Goal: Information Seeking & Learning: Learn about a topic

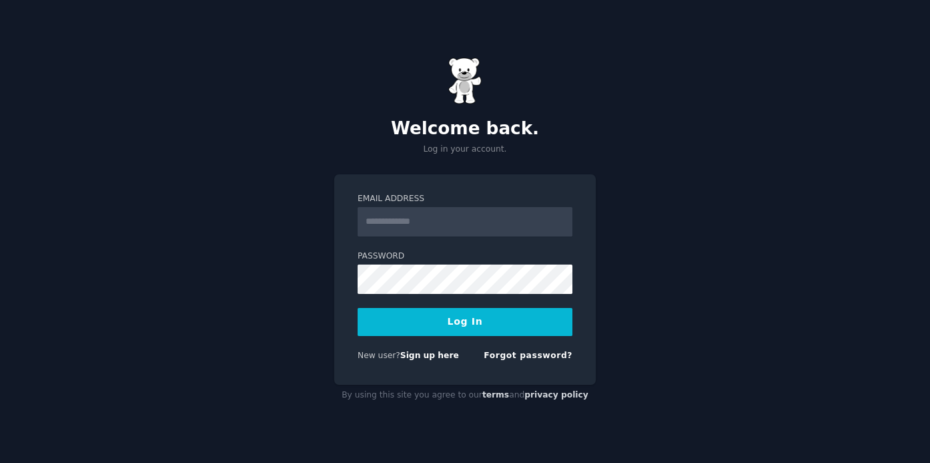
click at [396, 222] on input "Email Address" at bounding box center [465, 221] width 215 height 29
type input "**********"
click at [469, 320] on button "Log In" at bounding box center [465, 322] width 215 height 28
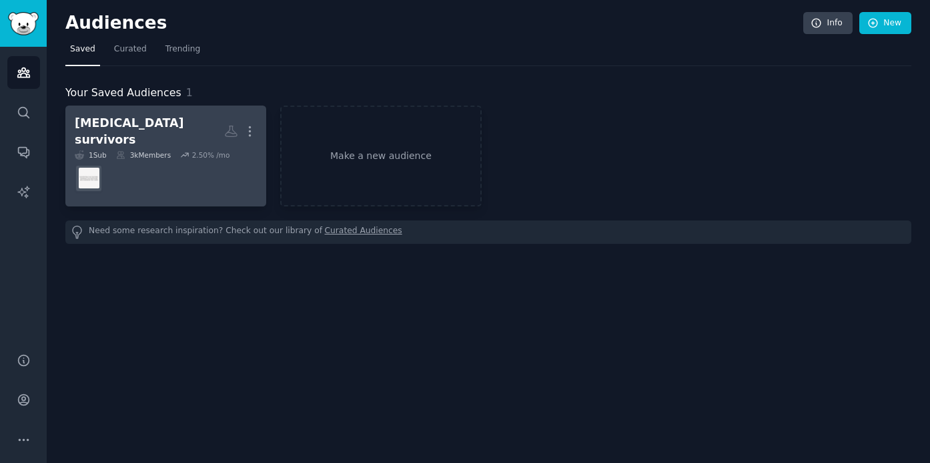
click at [133, 129] on div "Cancer survivors" at bounding box center [150, 131] width 150 height 33
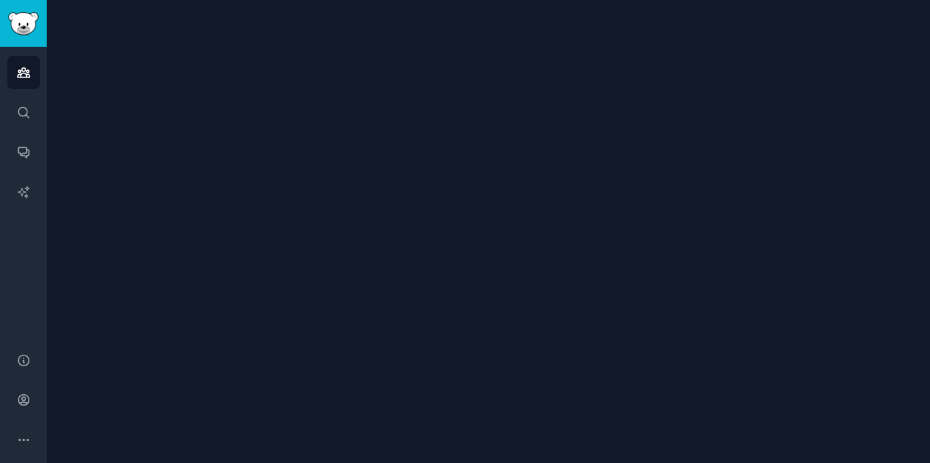
click at [133, 129] on div at bounding box center [489, 231] width 884 height 463
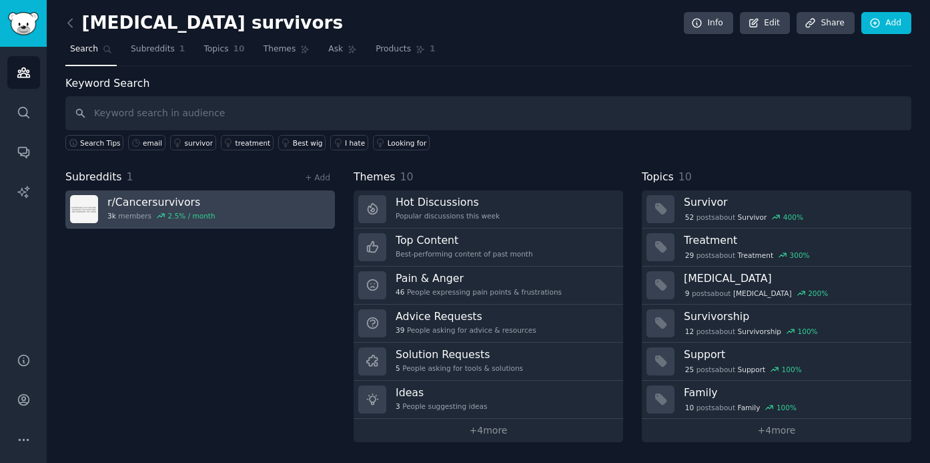
click at [183, 201] on h3 "r/ Cancersurvivors" at bounding box center [161, 202] width 108 height 14
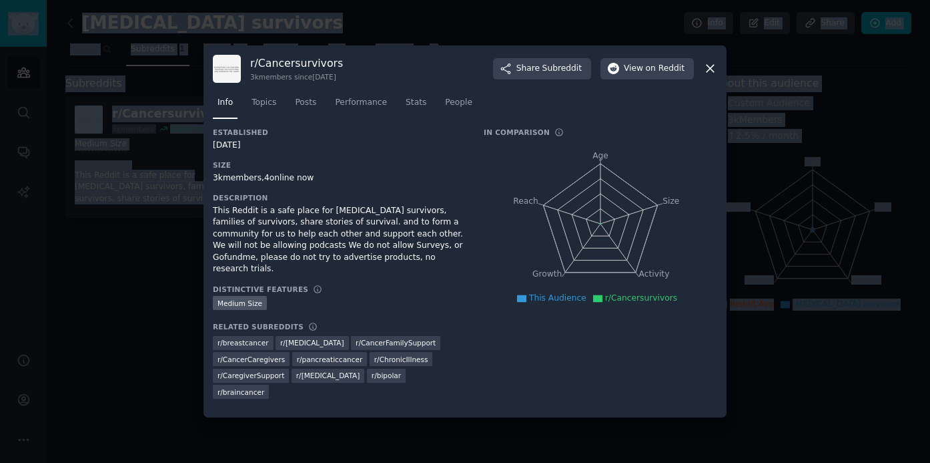
click at [183, 201] on div at bounding box center [465, 231] width 930 height 463
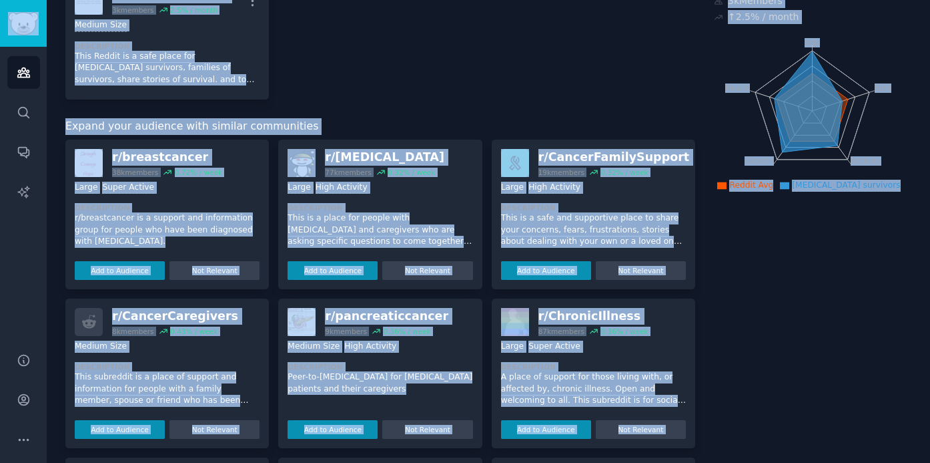
scroll to position [146, 0]
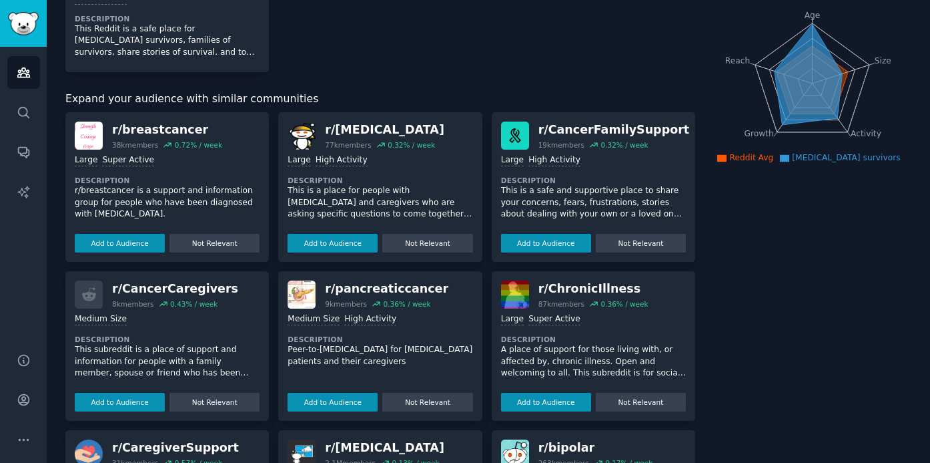
click at [174, 134] on div "r/ breastcancer" at bounding box center [167, 129] width 110 height 17
click at [144, 243] on button "Add to Audience" at bounding box center [120, 243] width 90 height 19
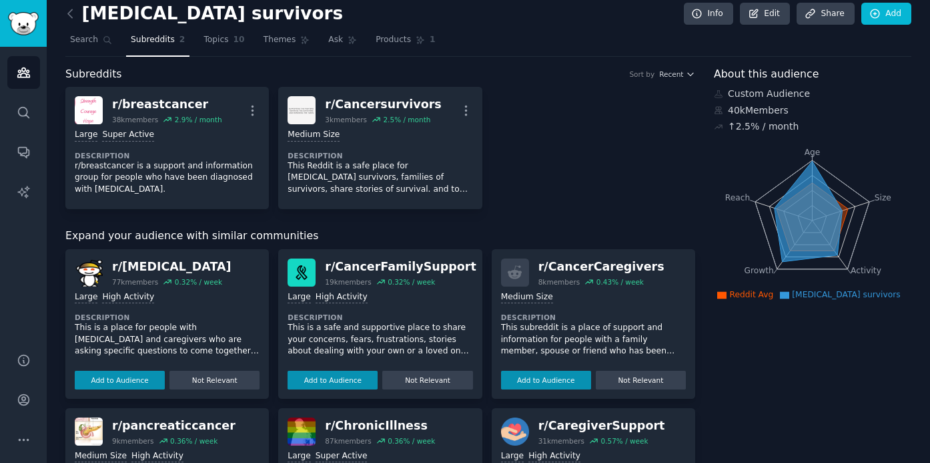
scroll to position [0, 0]
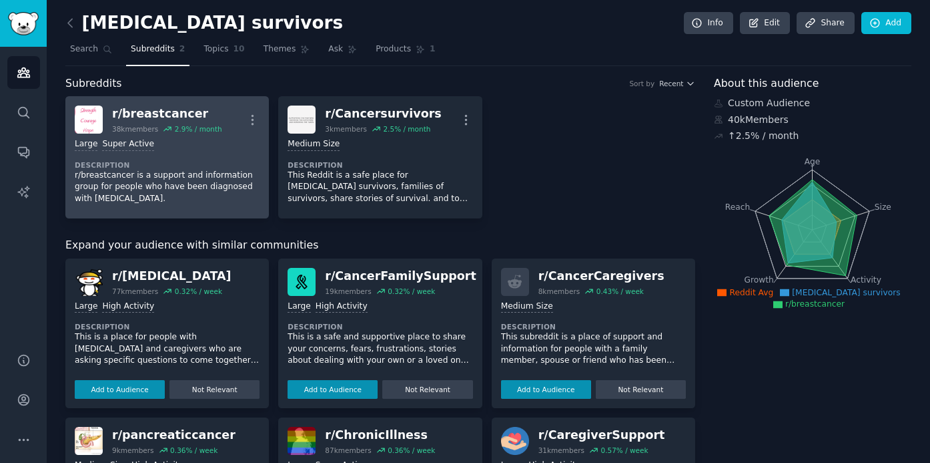
click at [156, 117] on div "r/ breastcancer" at bounding box center [167, 113] width 110 height 17
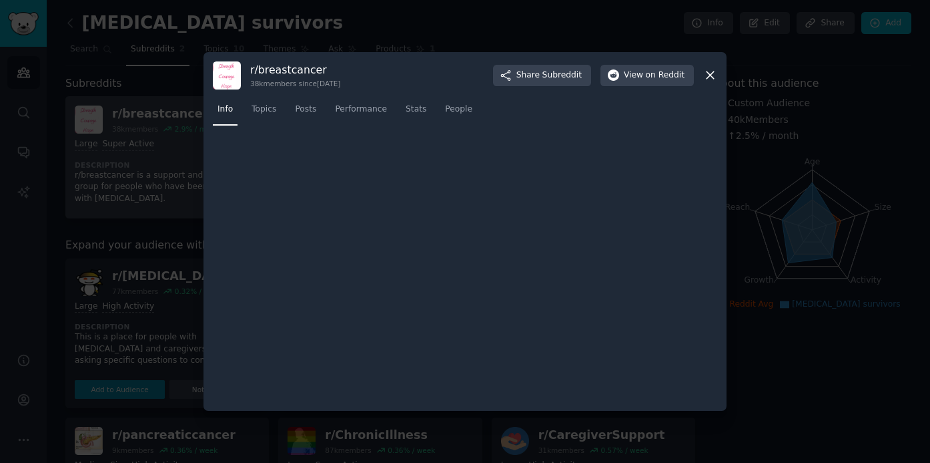
click at [156, 117] on div at bounding box center [465, 231] width 930 height 463
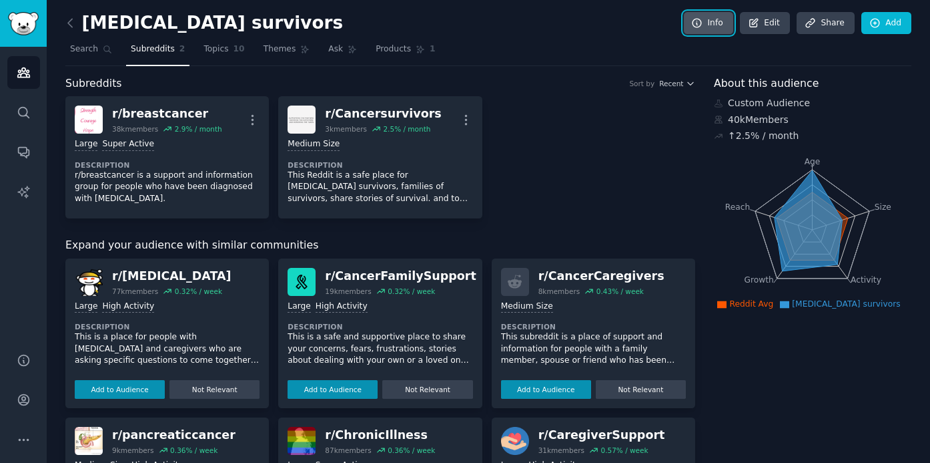
click at [720, 21] on link "Info" at bounding box center [708, 23] width 49 height 23
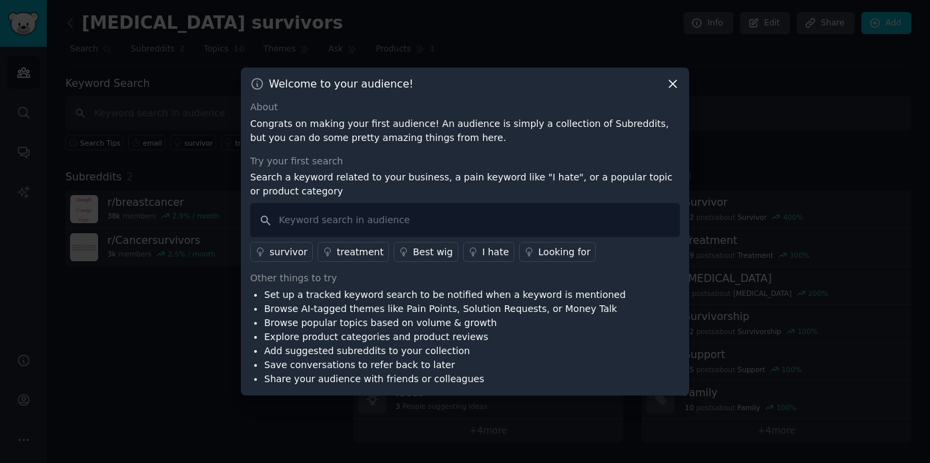
click at [673, 87] on icon at bounding box center [673, 84] width 14 height 14
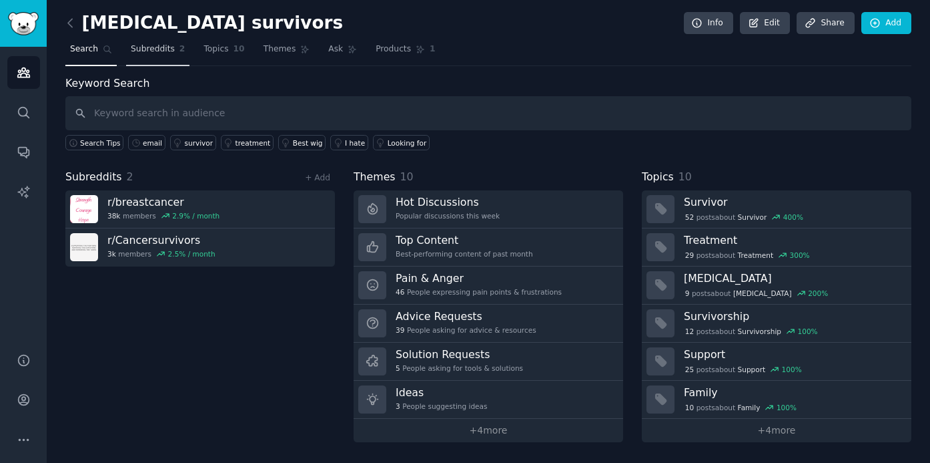
click at [150, 48] on span "Subreddits" at bounding box center [153, 49] width 44 height 12
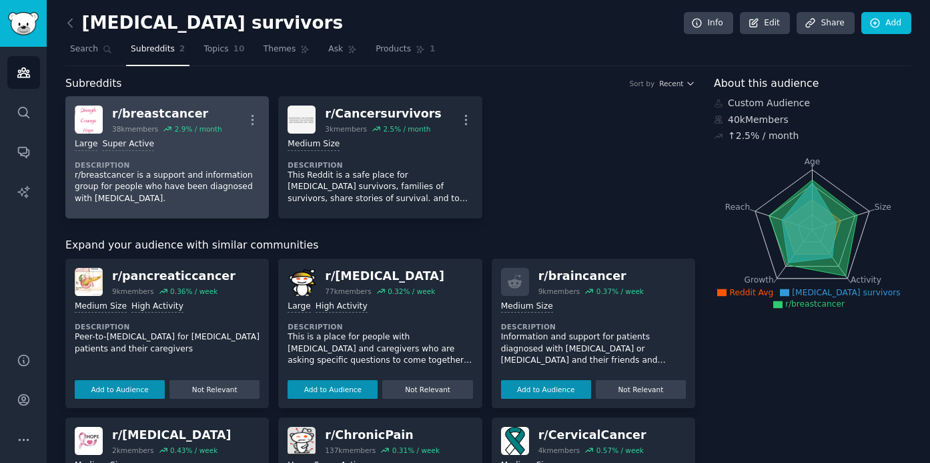
click at [125, 110] on div "r/ breastcancer" at bounding box center [167, 113] width 110 height 17
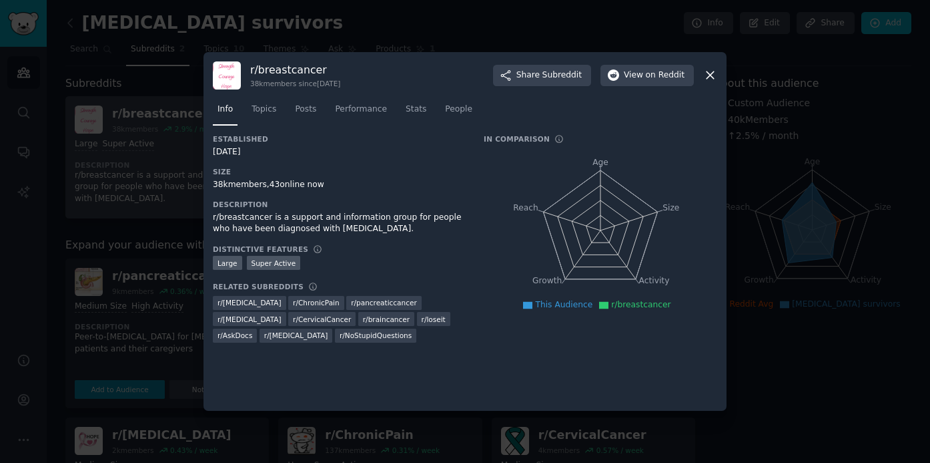
click at [125, 110] on div at bounding box center [465, 231] width 930 height 463
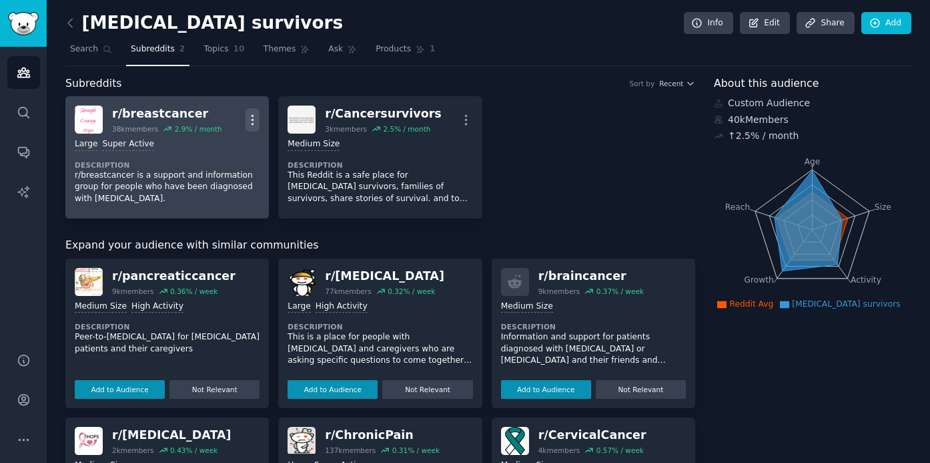
click at [252, 113] on icon "button" at bounding box center [253, 120] width 14 height 14
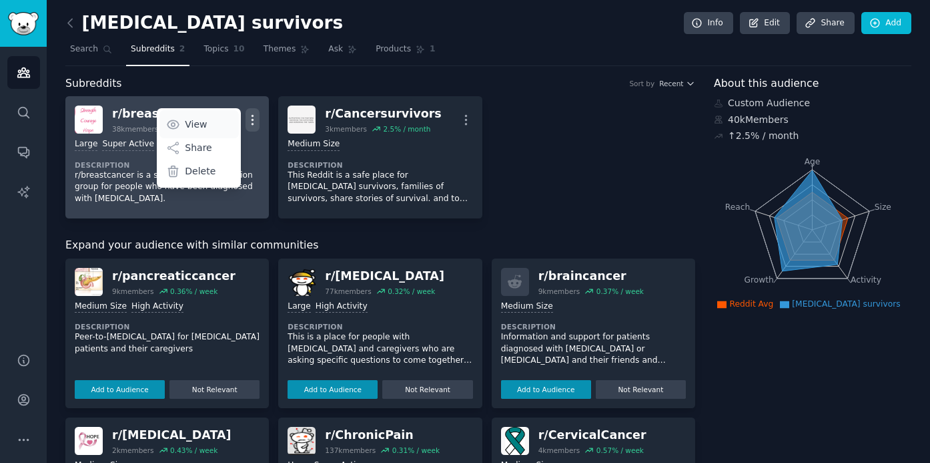
click at [196, 119] on p "View" at bounding box center [196, 124] width 22 height 14
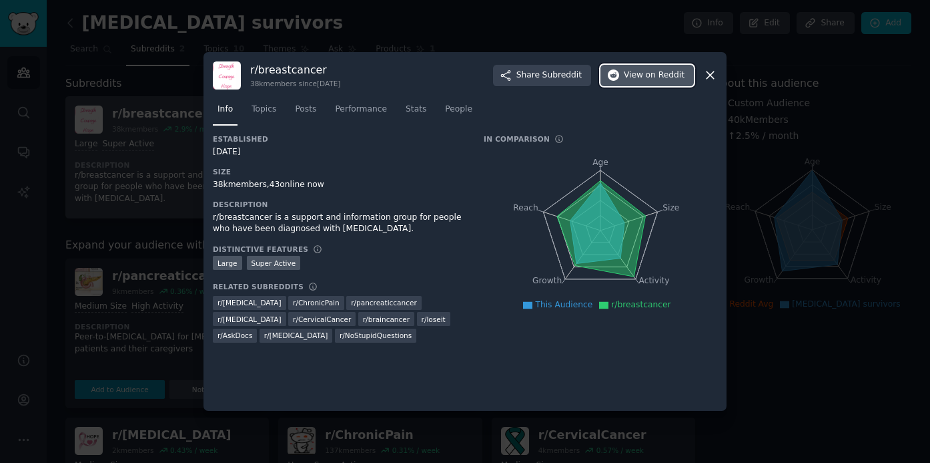
click at [649, 78] on span "on Reddit" at bounding box center [665, 75] width 39 height 12
click at [311, 107] on span "Posts" at bounding box center [305, 109] width 21 height 12
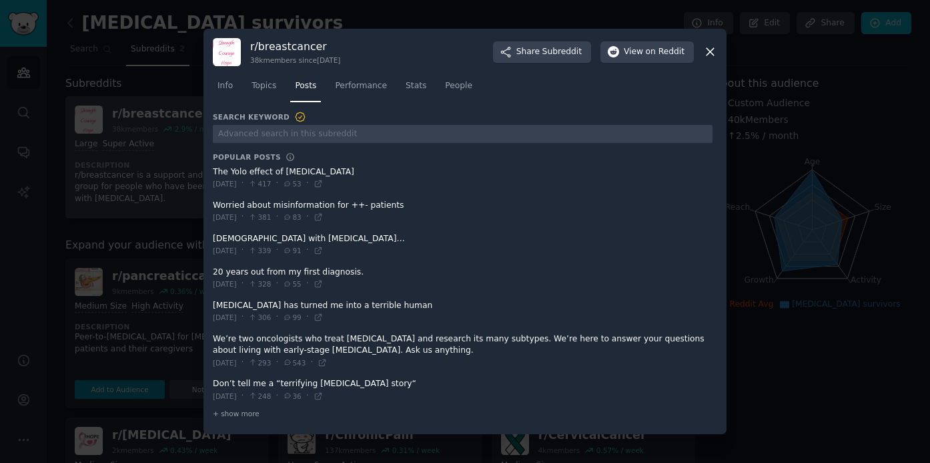
click at [246, 144] on div "Search Keyword Popular Posts The Yolo effect of Cancer Fri 8/1/2025 · 417 · 53 …" at bounding box center [463, 265] width 500 height 309
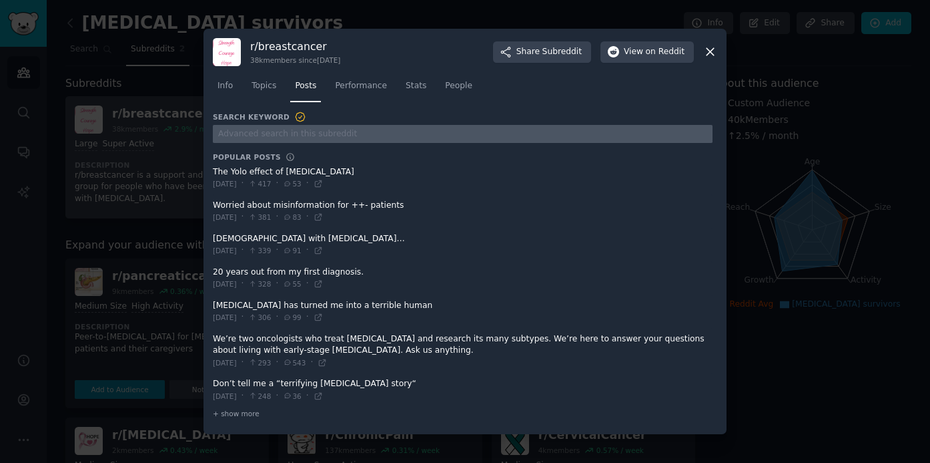
click at [236, 137] on input "text" at bounding box center [463, 134] width 500 height 18
type input "email"
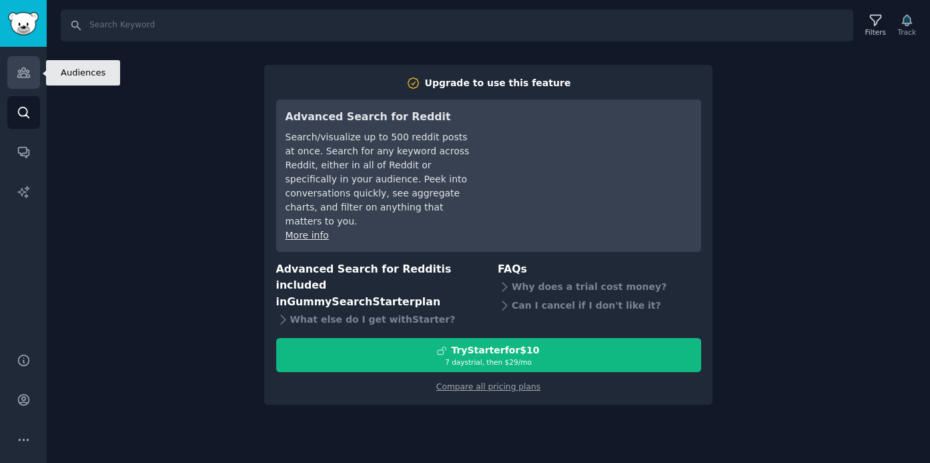
click at [25, 73] on icon "Sidebar" at bounding box center [23, 72] width 12 height 9
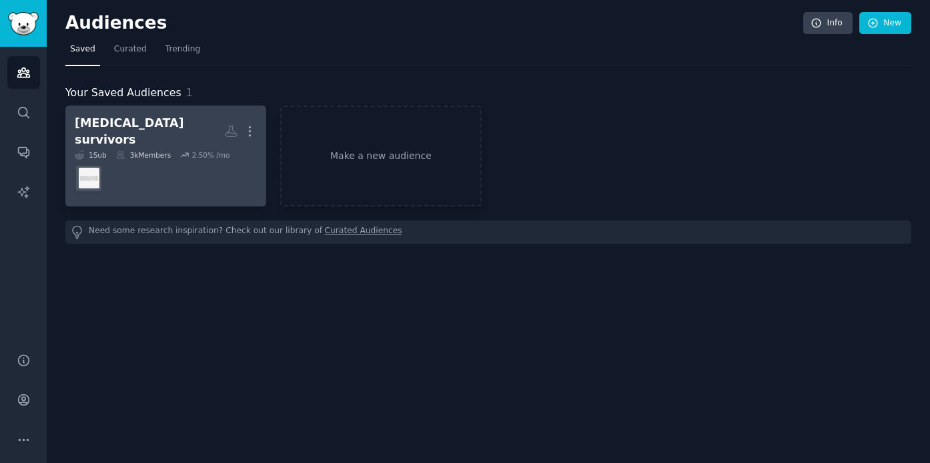
click at [81, 116] on h2 "Cancer survivors More" at bounding box center [166, 131] width 182 height 33
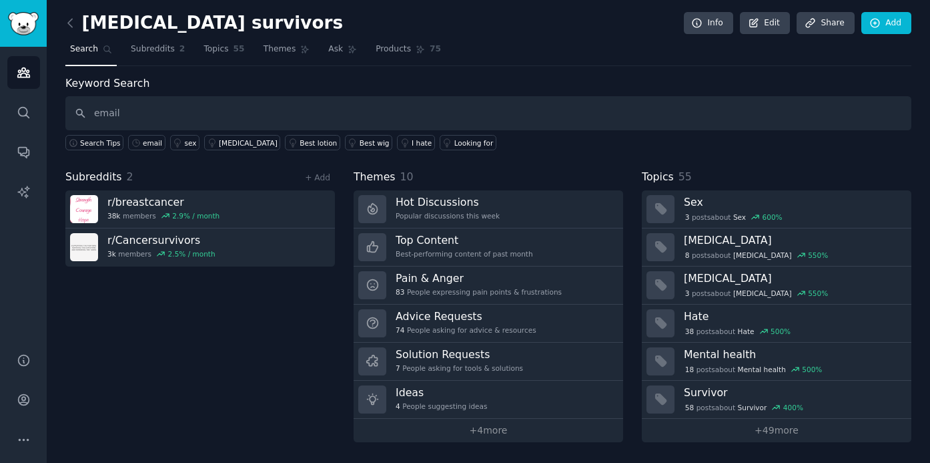
type input "email"
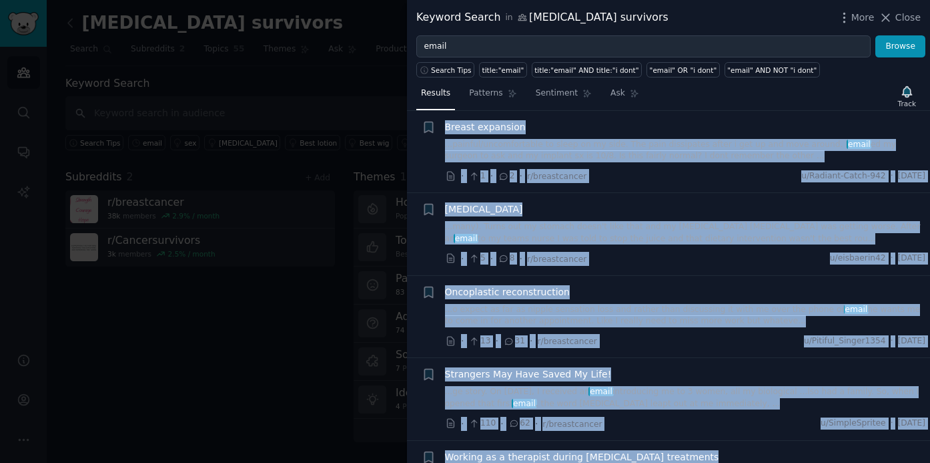
scroll to position [699, 0]
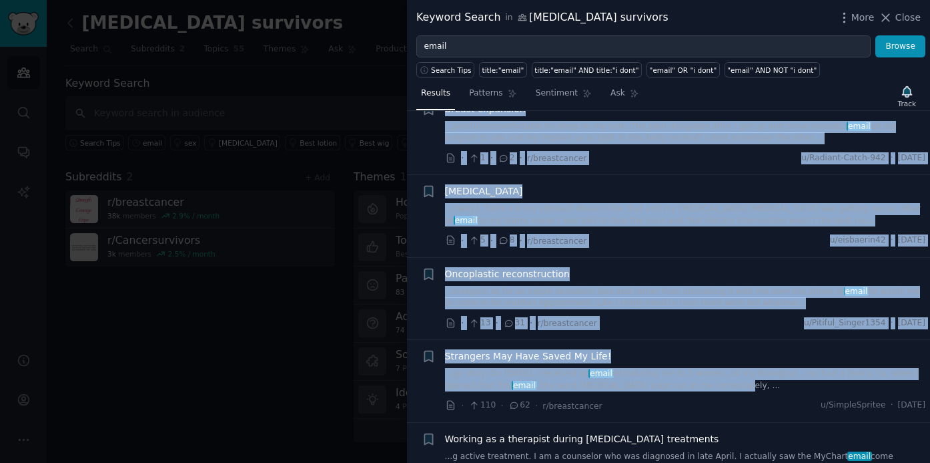
drag, startPoint x: 442, startPoint y: 142, endPoint x: 917, endPoint y: 370, distance: 527.2
copy ul "In Need of Advice - Should I Keep Working ...spital system in the US and knows …"
click at [914, 377] on link "...ge story. On September 19, 2024, I received an email introducing me to 3 wom…" at bounding box center [685, 379] width 481 height 23
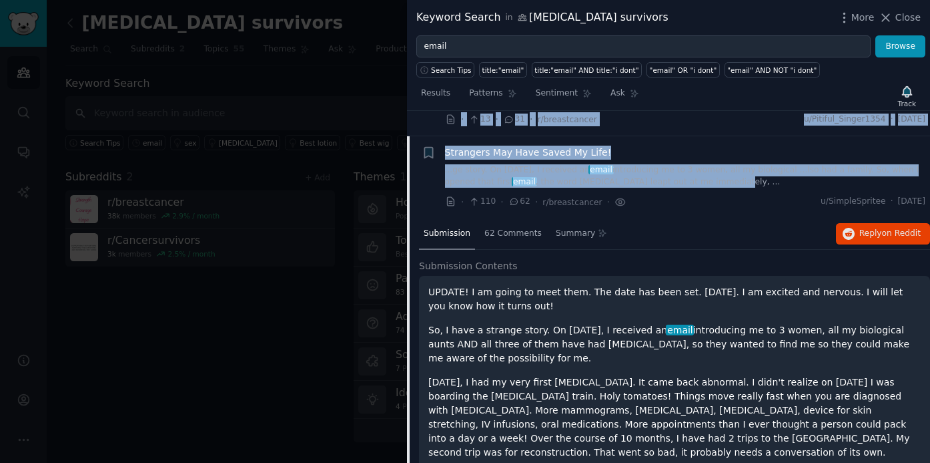
scroll to position [916, 0]
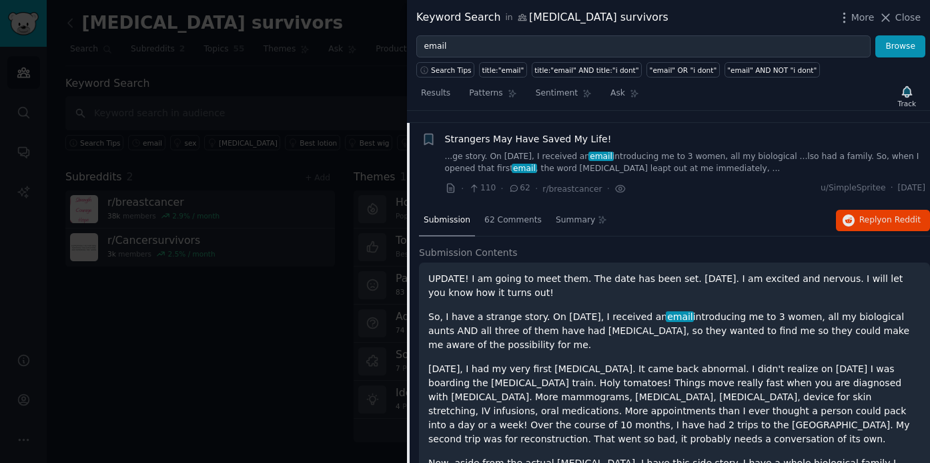
click at [757, 210] on div "Submission 62 Comments Summary Reply on Reddit" at bounding box center [674, 221] width 511 height 32
drag, startPoint x: 746, startPoint y: 188, endPoint x: 755, endPoint y: 214, distance: 27.4
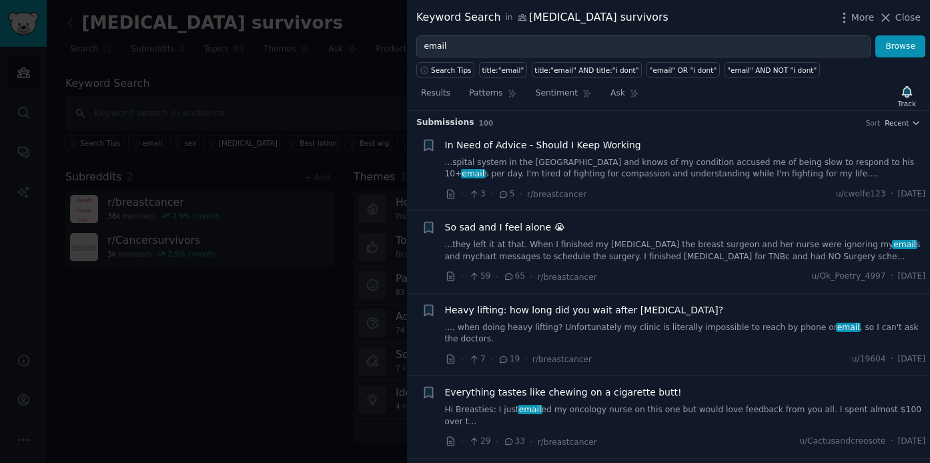
scroll to position [0, 0]
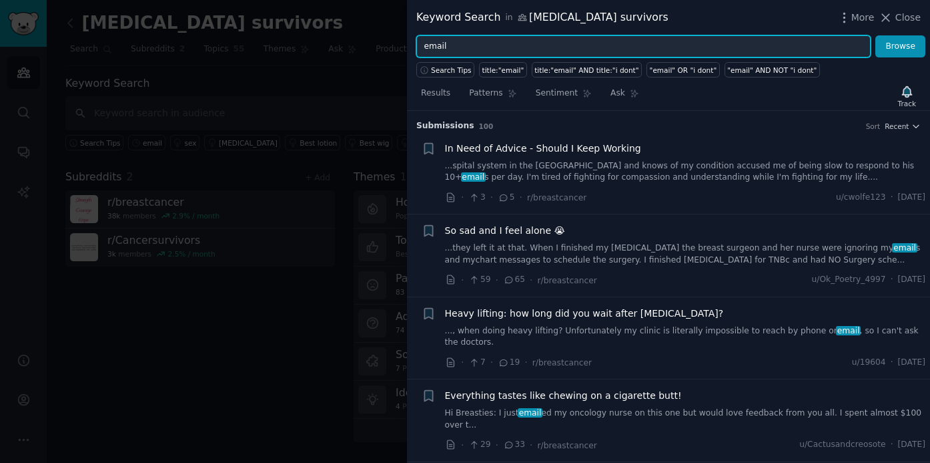
click at [469, 51] on input "email" at bounding box center [644, 46] width 455 height 23
type input "email address"
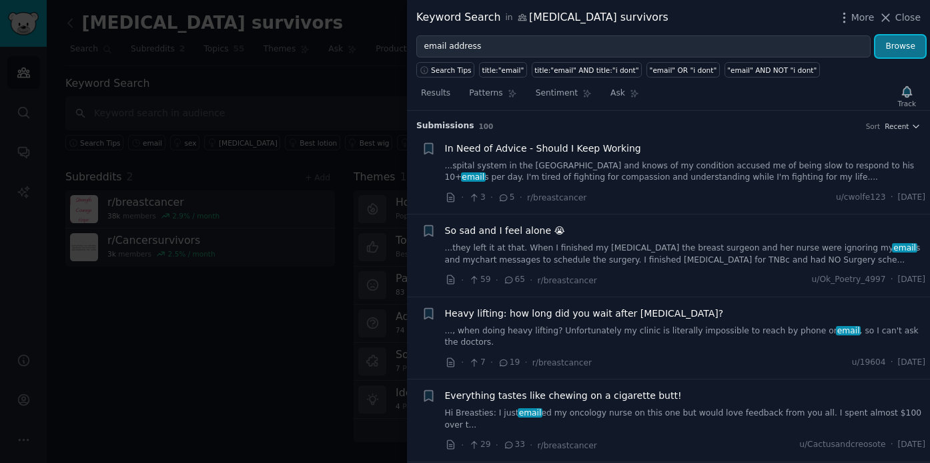
click at [895, 46] on button "Browse" at bounding box center [901, 46] width 50 height 23
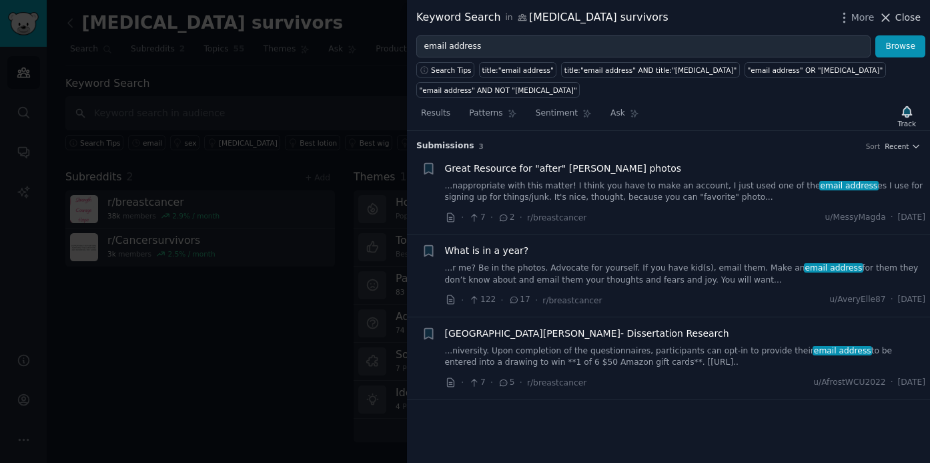
click at [914, 16] on span "Close" at bounding box center [908, 18] width 25 height 14
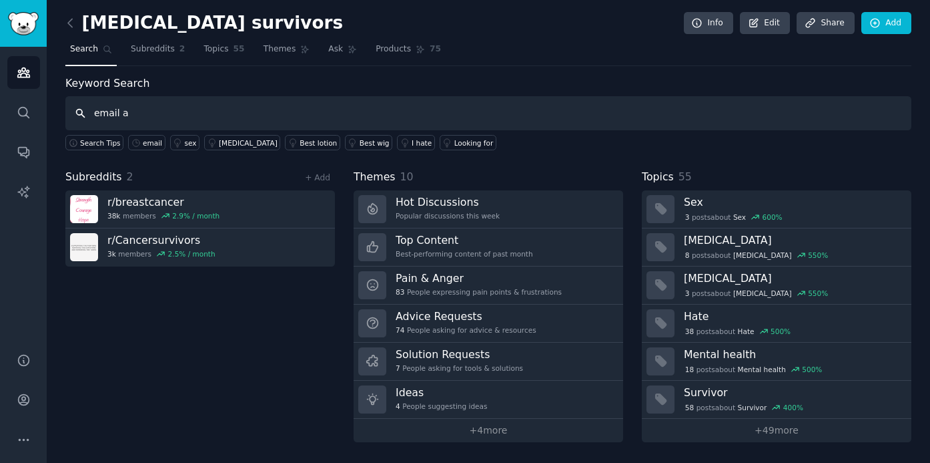
type input "email"
